Goal: Check status

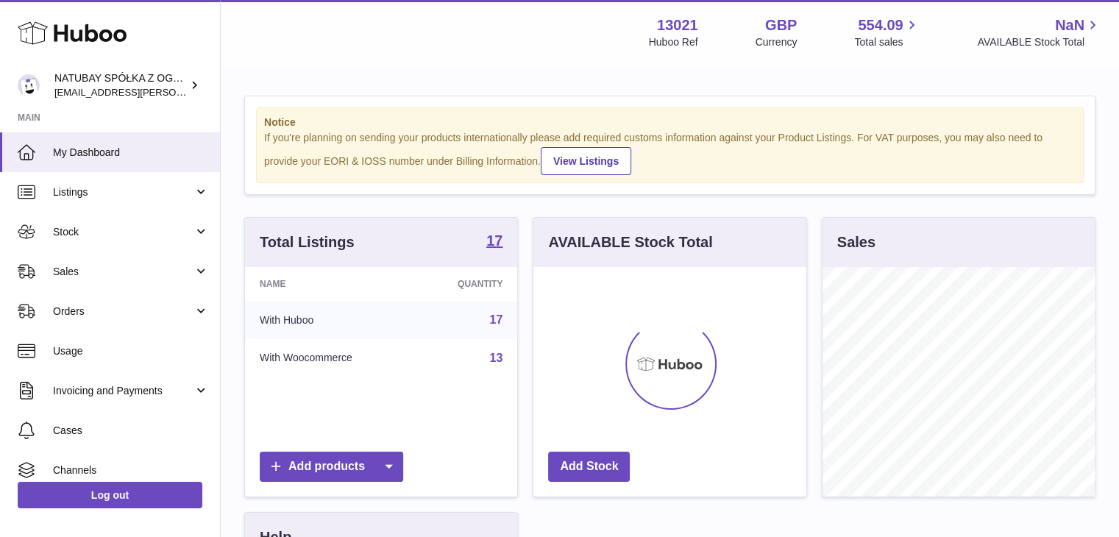
scroll to position [230, 273]
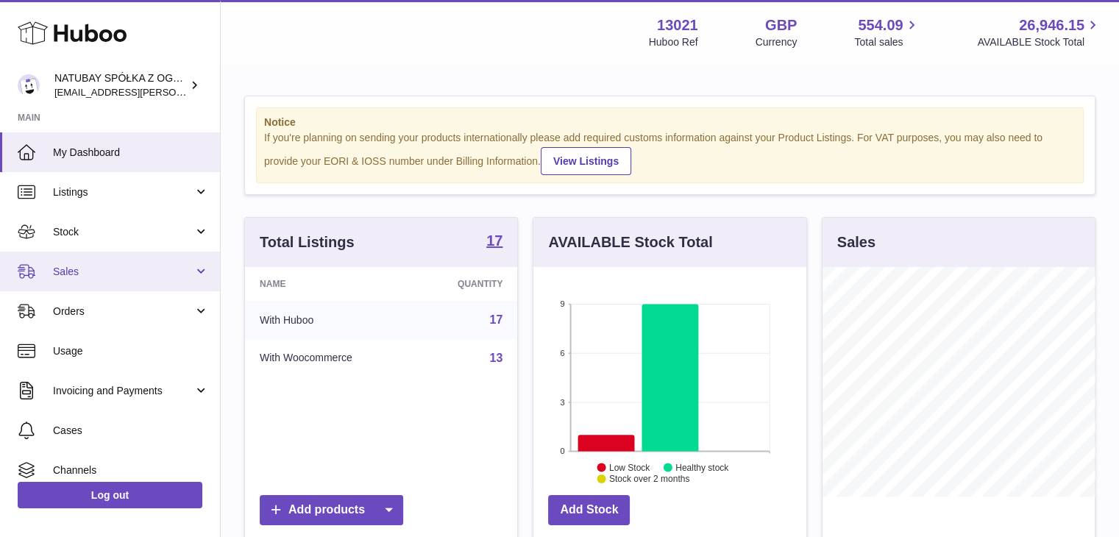
click at [88, 265] on span "Sales" at bounding box center [123, 272] width 141 height 14
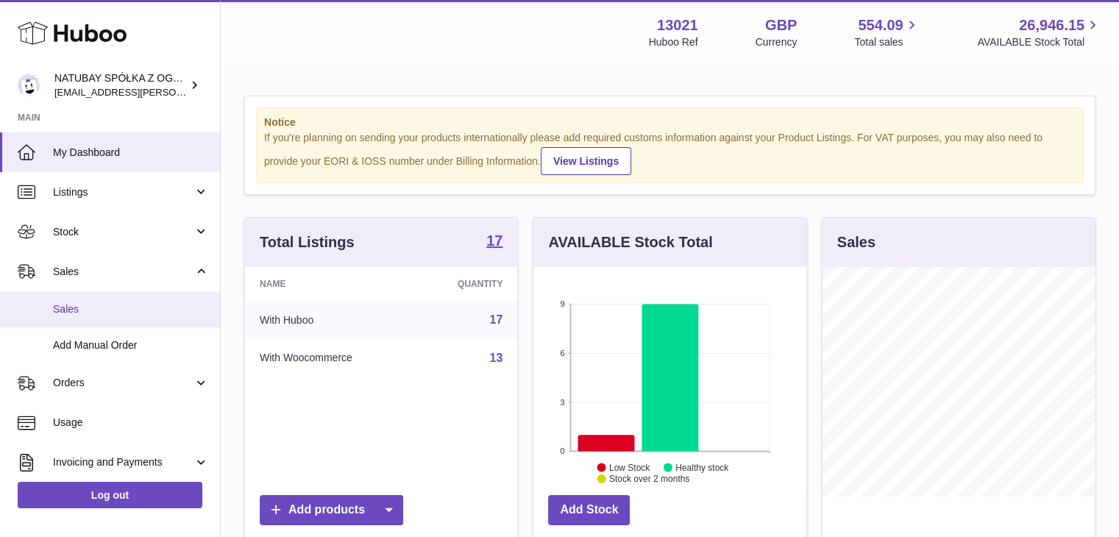
click at [102, 309] on span "Sales" at bounding box center [131, 309] width 156 height 14
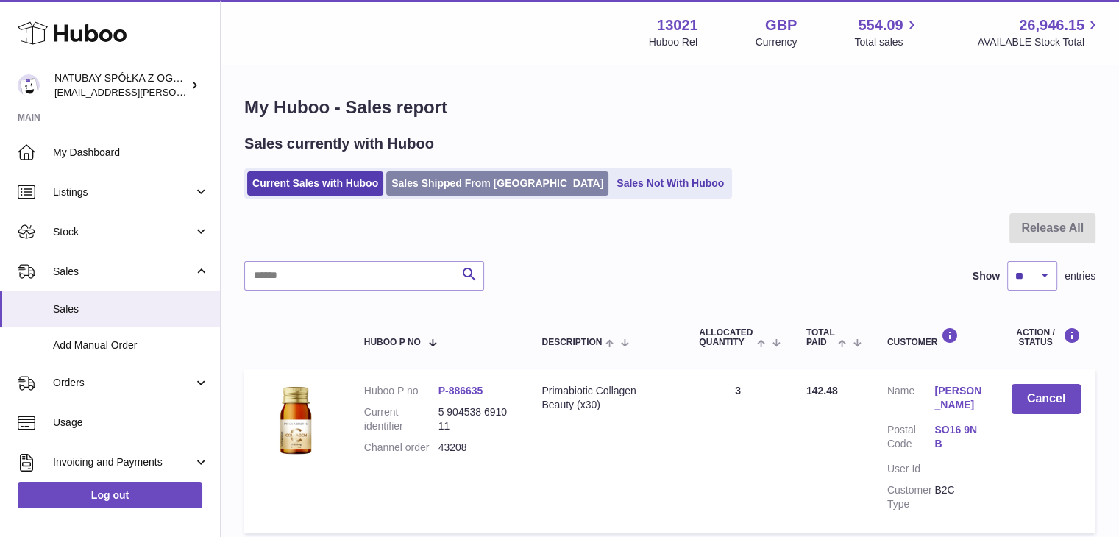
click at [482, 191] on link "Sales Shipped From [GEOGRAPHIC_DATA]" at bounding box center [497, 183] width 222 height 24
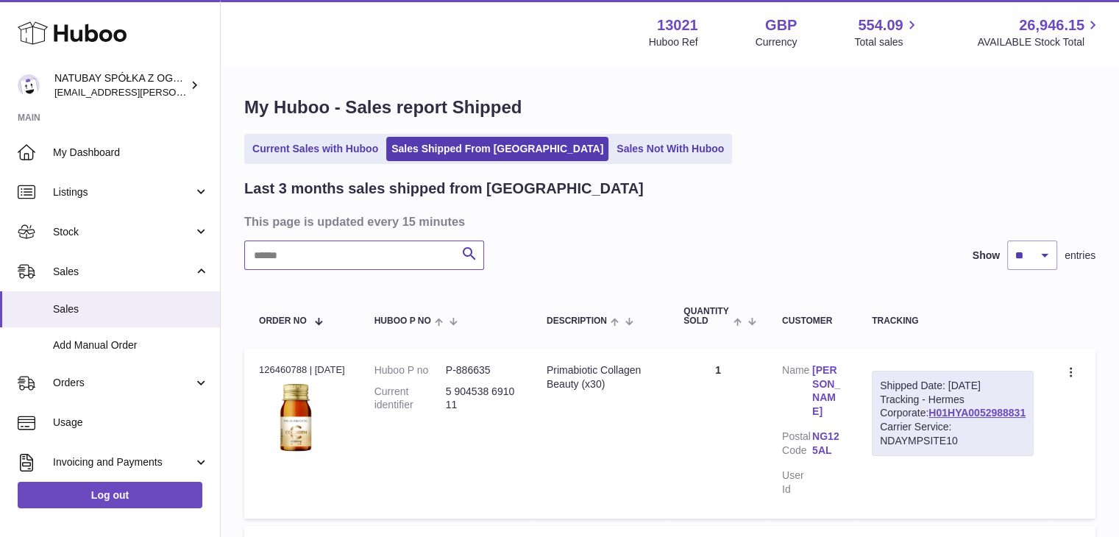
click at [372, 241] on input "text" at bounding box center [364, 255] width 240 height 29
type input "*******"
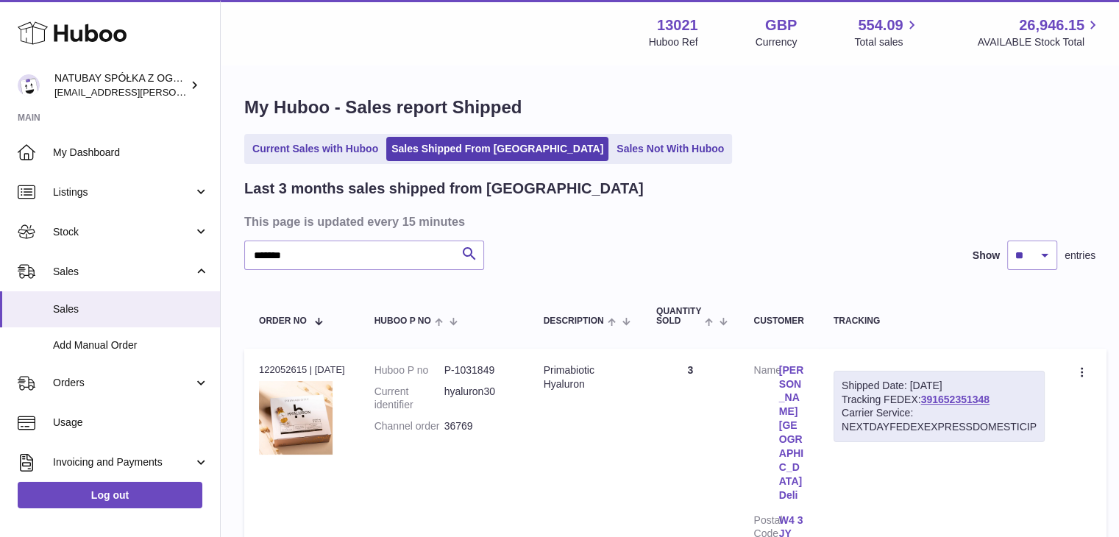
click at [315, 134] on ul "Current Sales with Huboo Sales Shipped From Huboo Sales Not With Huboo" at bounding box center [488, 149] width 488 height 30
click at [322, 145] on link "Current Sales with Huboo" at bounding box center [315, 149] width 136 height 24
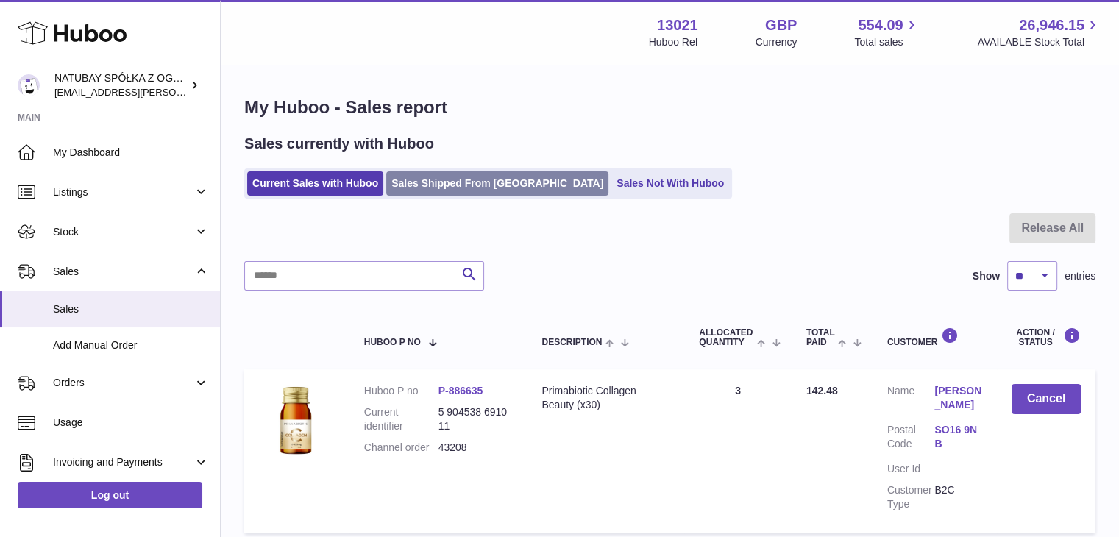
click at [486, 186] on link "Sales Shipped From [GEOGRAPHIC_DATA]" at bounding box center [497, 183] width 222 height 24
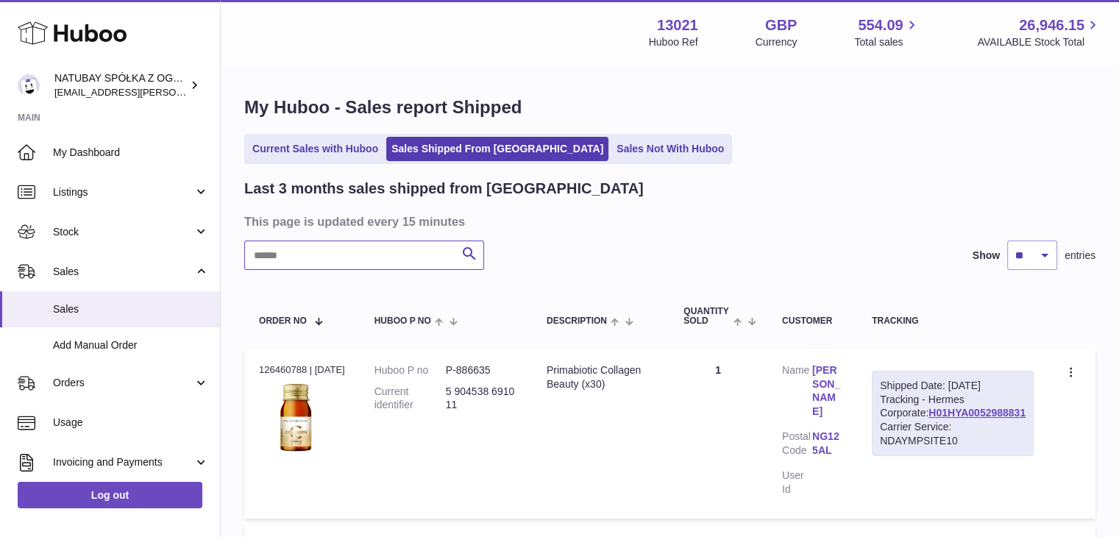
click at [330, 258] on input "text" at bounding box center [364, 255] width 240 height 29
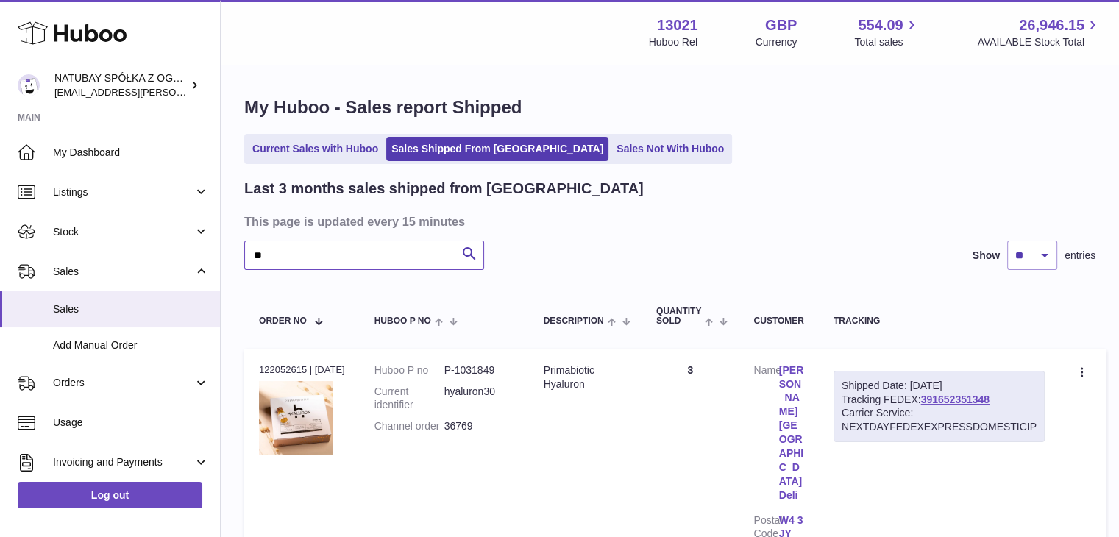
type input "*"
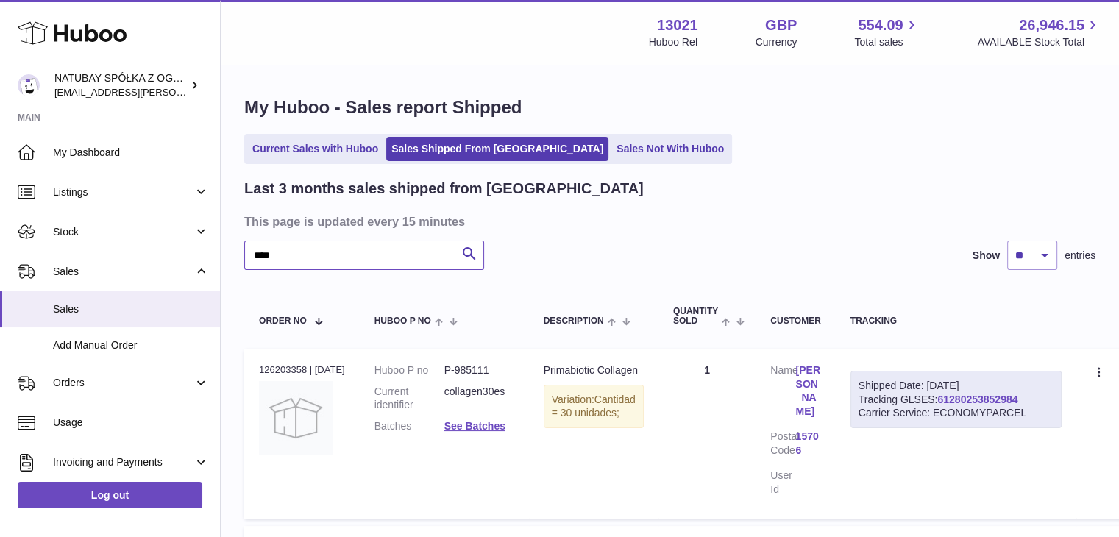
type input "****"
click at [992, 396] on link "61280253852984" at bounding box center [977, 400] width 80 height 12
